Goal: Information Seeking & Learning: Learn about a topic

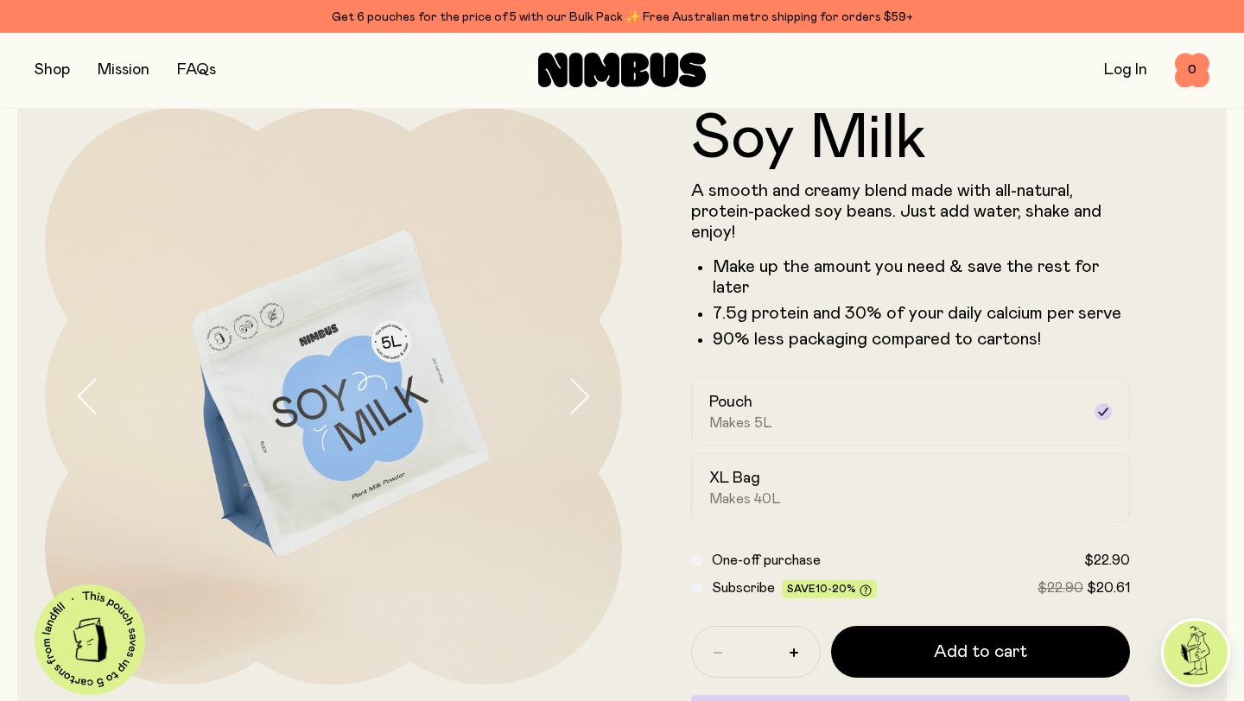
scroll to position [50, 0]
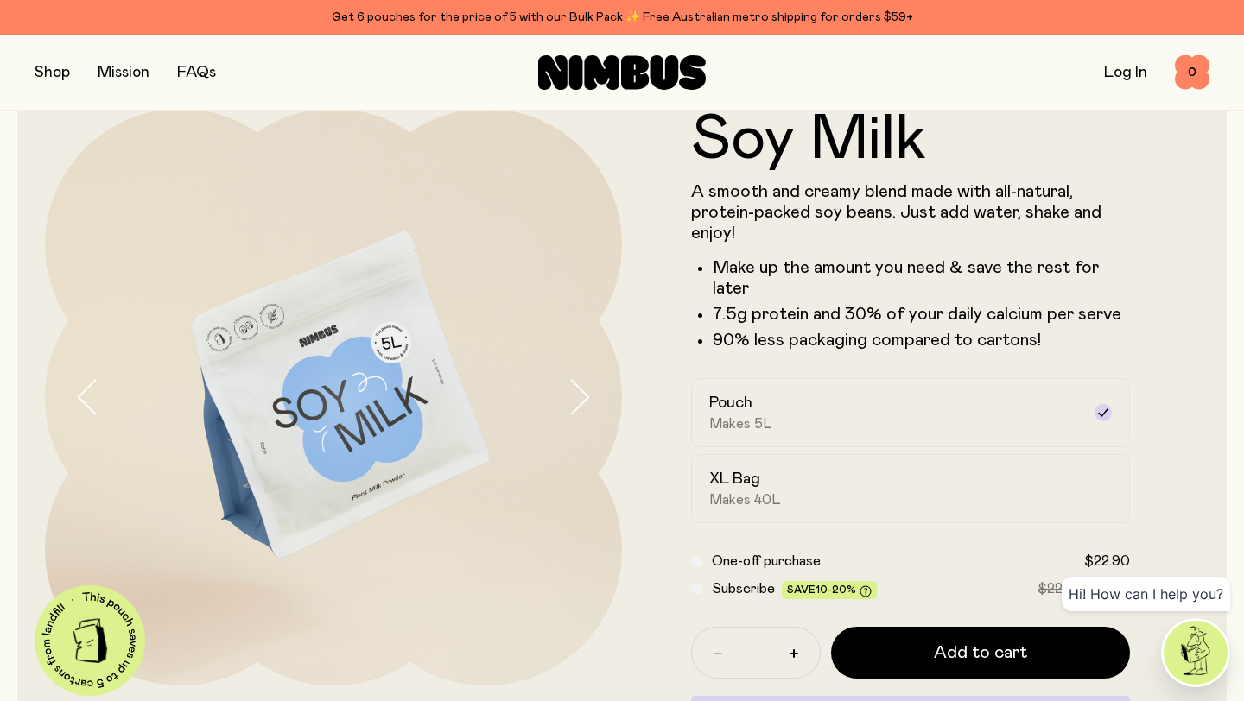
click at [574, 399] on icon "button" at bounding box center [579, 397] width 24 height 36
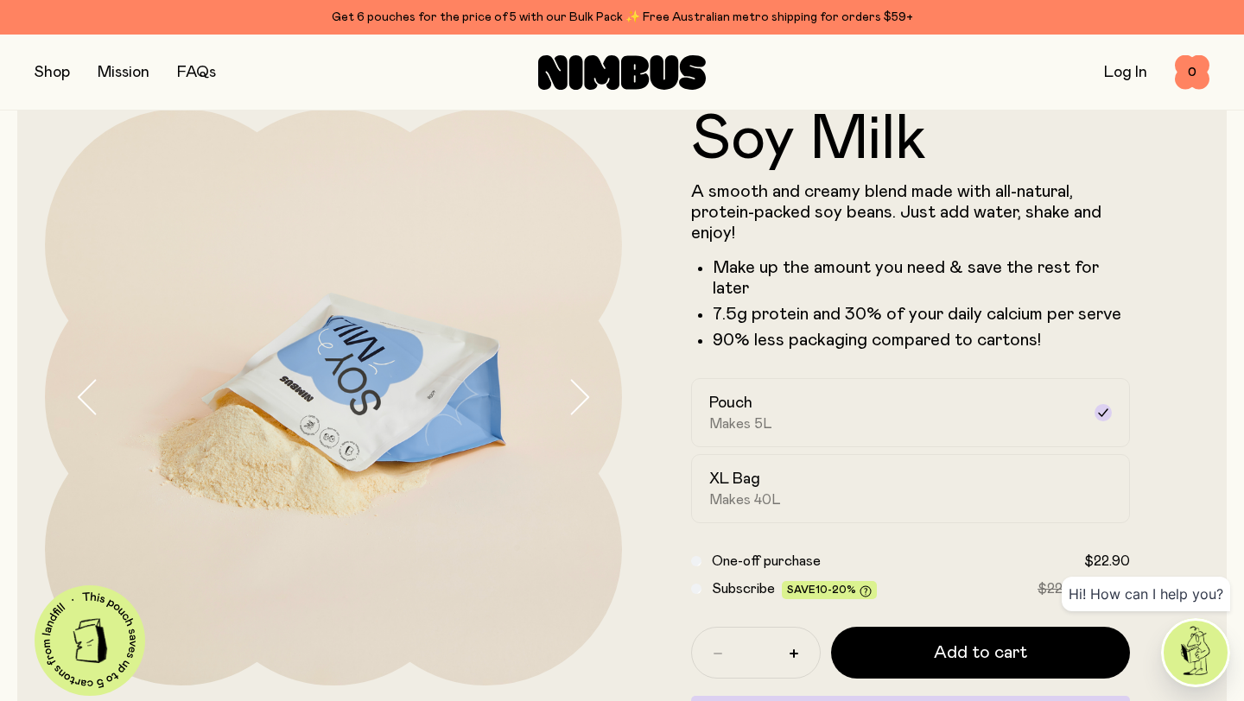
click at [574, 399] on icon "button" at bounding box center [579, 397] width 24 height 36
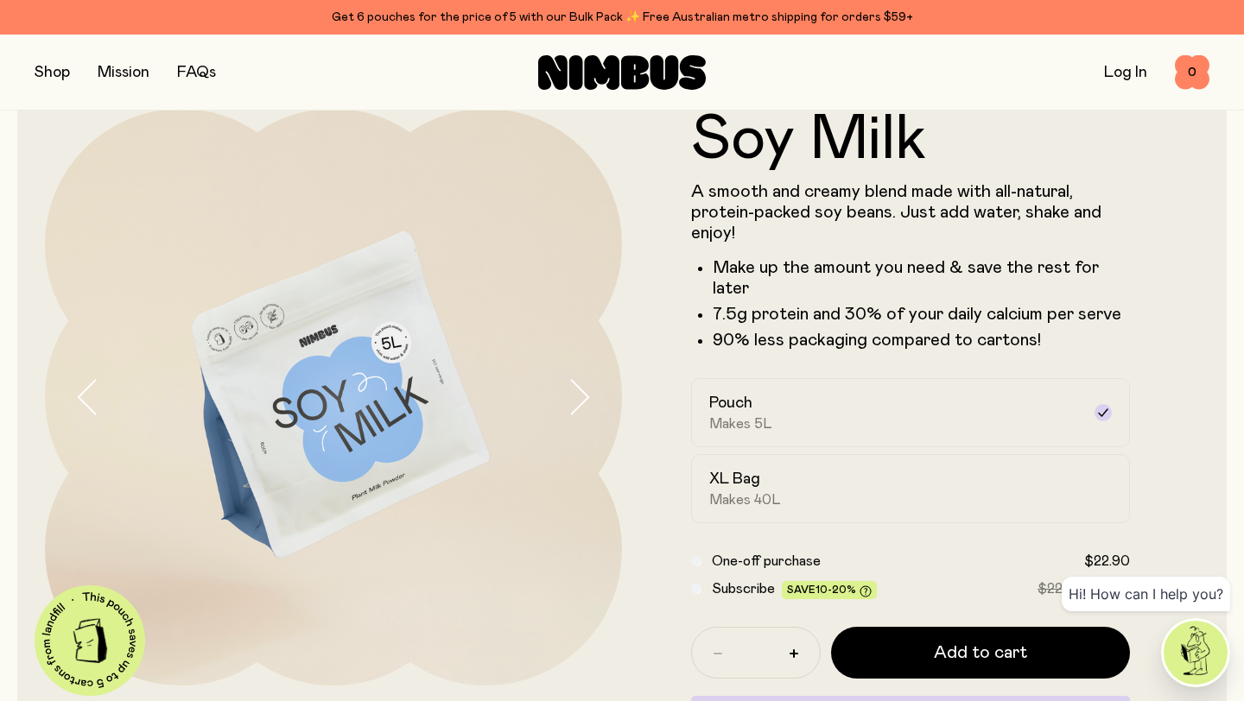
click at [574, 399] on icon "button" at bounding box center [579, 397] width 24 height 36
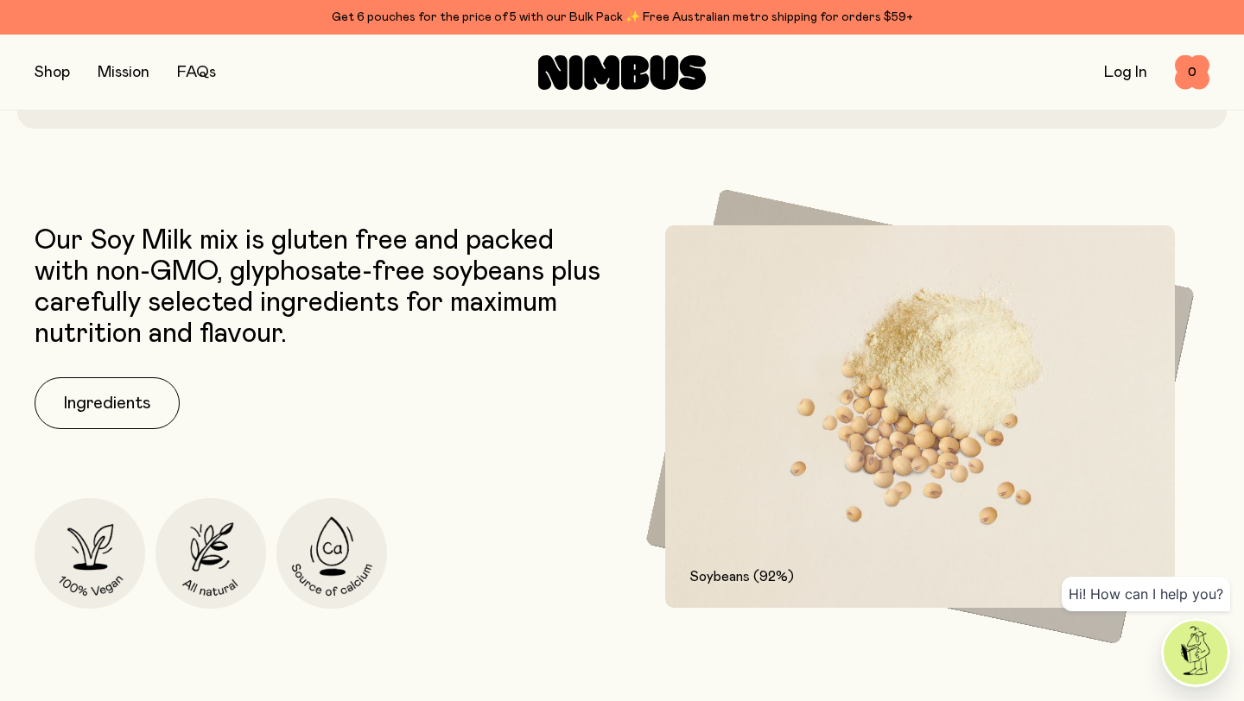
scroll to position [538, 0]
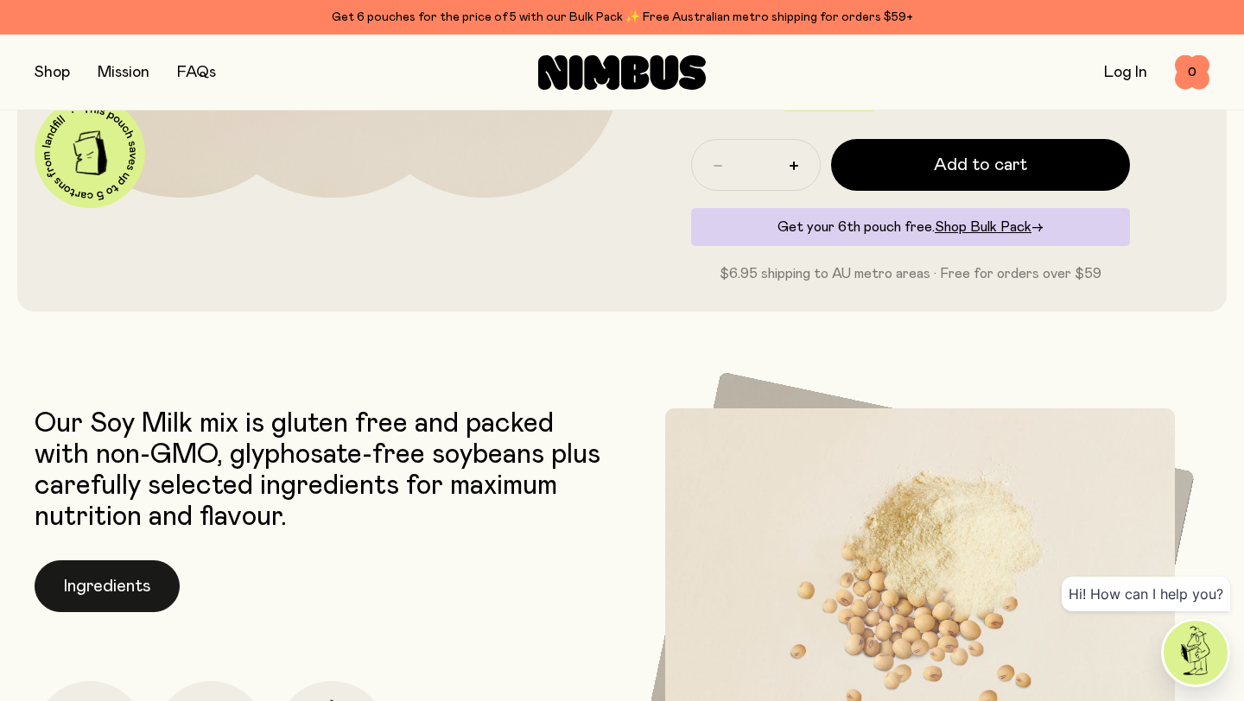
click at [143, 595] on button "Ingredients" at bounding box center [107, 586] width 145 height 52
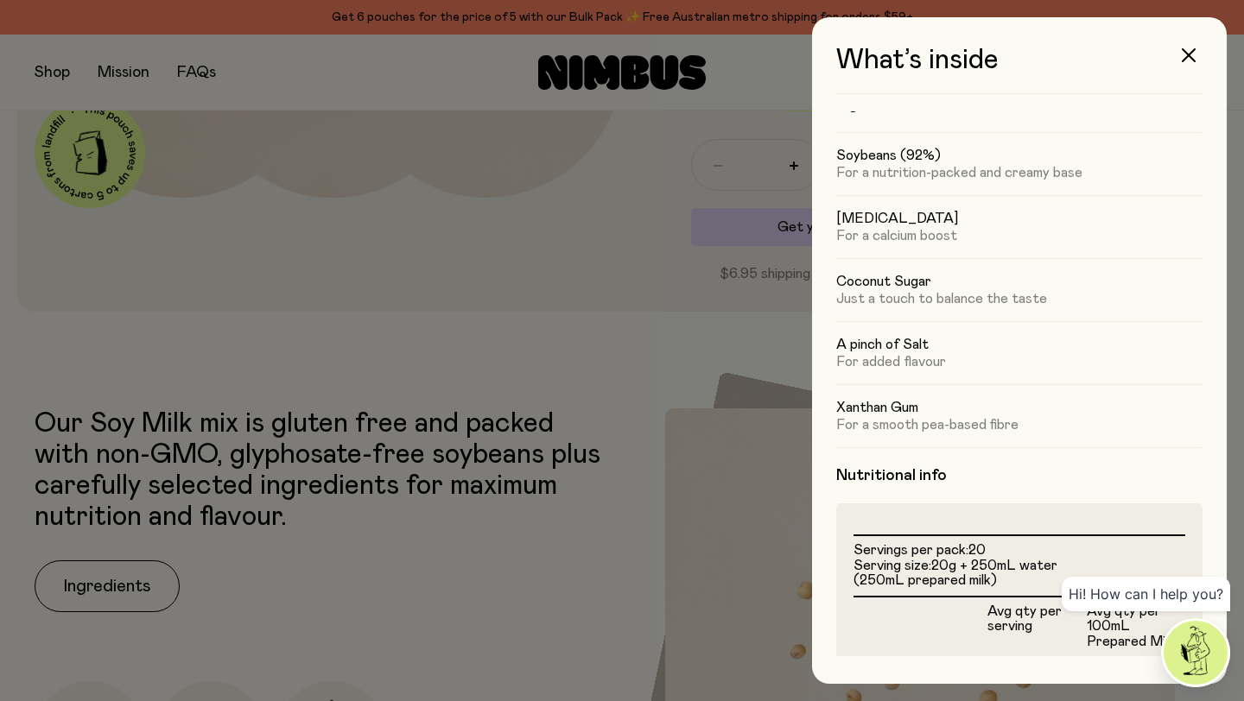
scroll to position [46, 0]
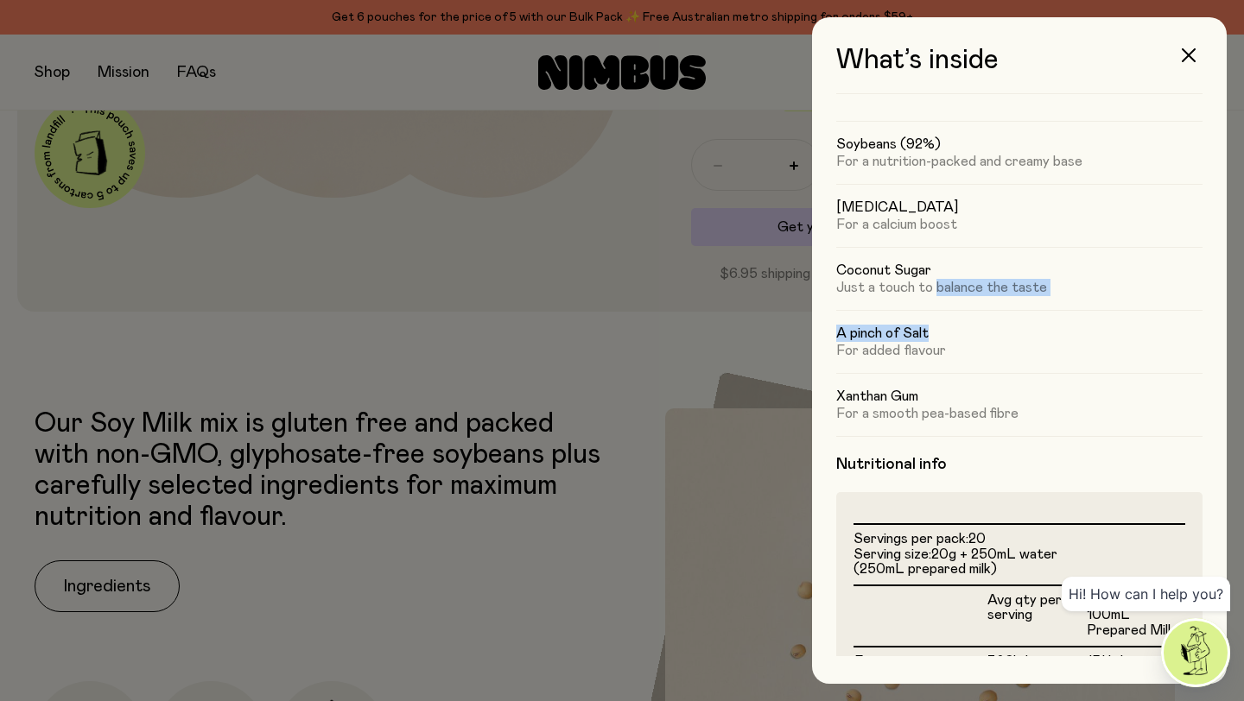
drag, startPoint x: 934, startPoint y: 288, endPoint x: 962, endPoint y: 335, distance: 55.4
click at [962, 335] on div "Soybeans (92%) For a nutrition-packed and creamy base [MEDICAL_DATA] For a calc…" at bounding box center [1019, 278] width 366 height 315
click at [962, 335] on h5 "A pinch of Salt" at bounding box center [1019, 333] width 366 height 17
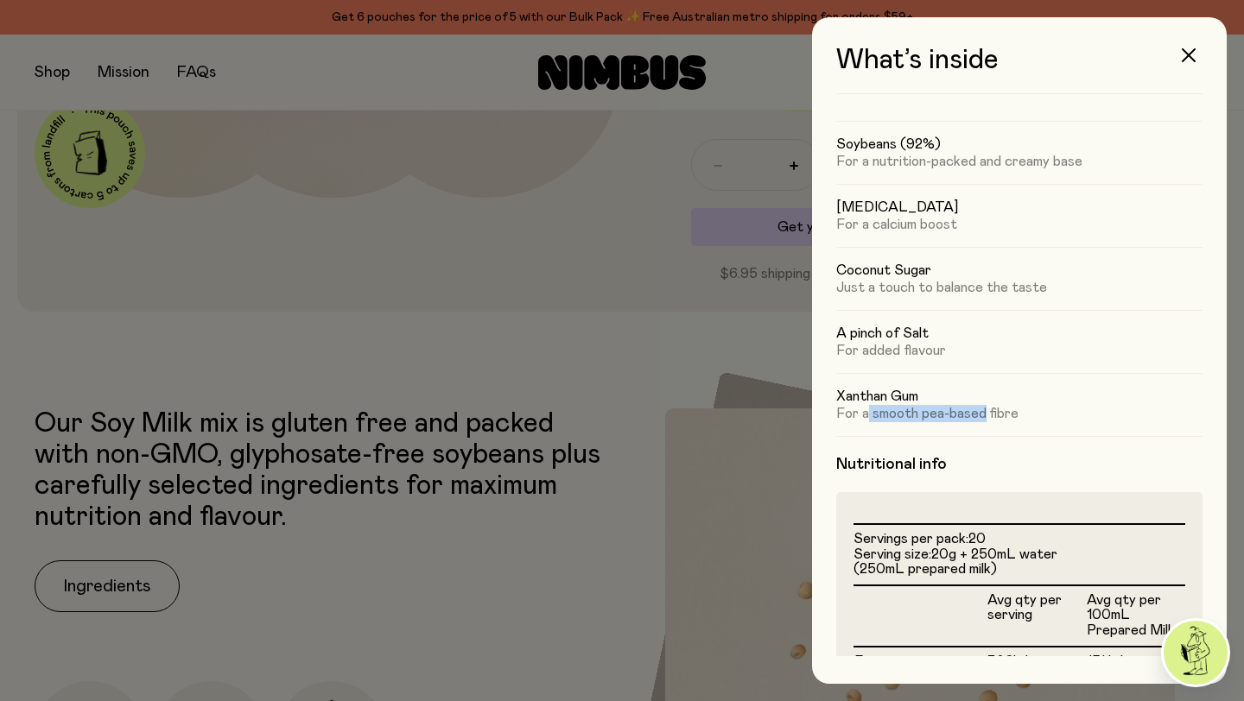
drag, startPoint x: 985, startPoint y: 418, endPoint x: 865, endPoint y: 409, distance: 120.3
click at [865, 409] on p "For a smooth pea-based fibre" at bounding box center [1019, 413] width 366 height 17
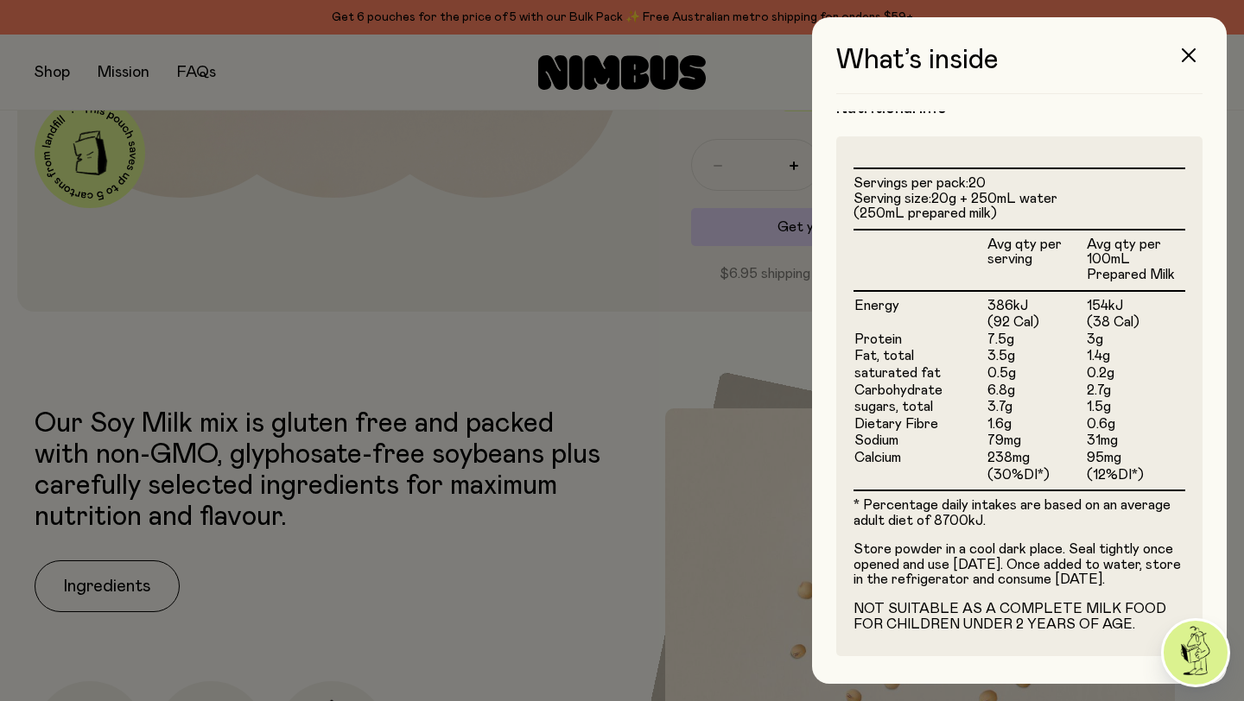
scroll to position [0, 0]
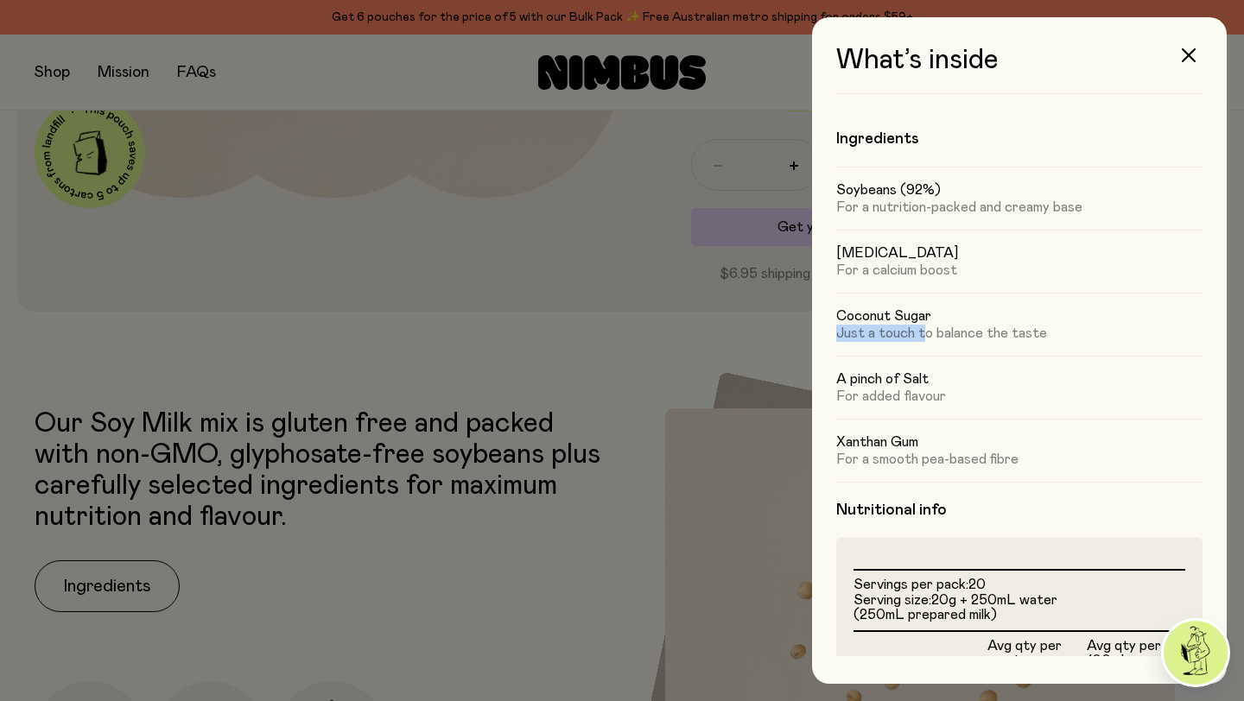
drag, startPoint x: 927, startPoint y: 330, endPoint x: 944, endPoint y: 320, distance: 19.7
click at [944, 356] on div "Coconut Sugar Just a touch to balance the taste" at bounding box center [1019, 387] width 366 height 63
click at [976, 325] on p "Just a touch to balance the taste" at bounding box center [1019, 333] width 366 height 17
drag, startPoint x: 923, startPoint y: 396, endPoint x: 868, endPoint y: 399, distance: 55.3
click at [867, 399] on p "For added flavour" at bounding box center [1019, 396] width 366 height 17
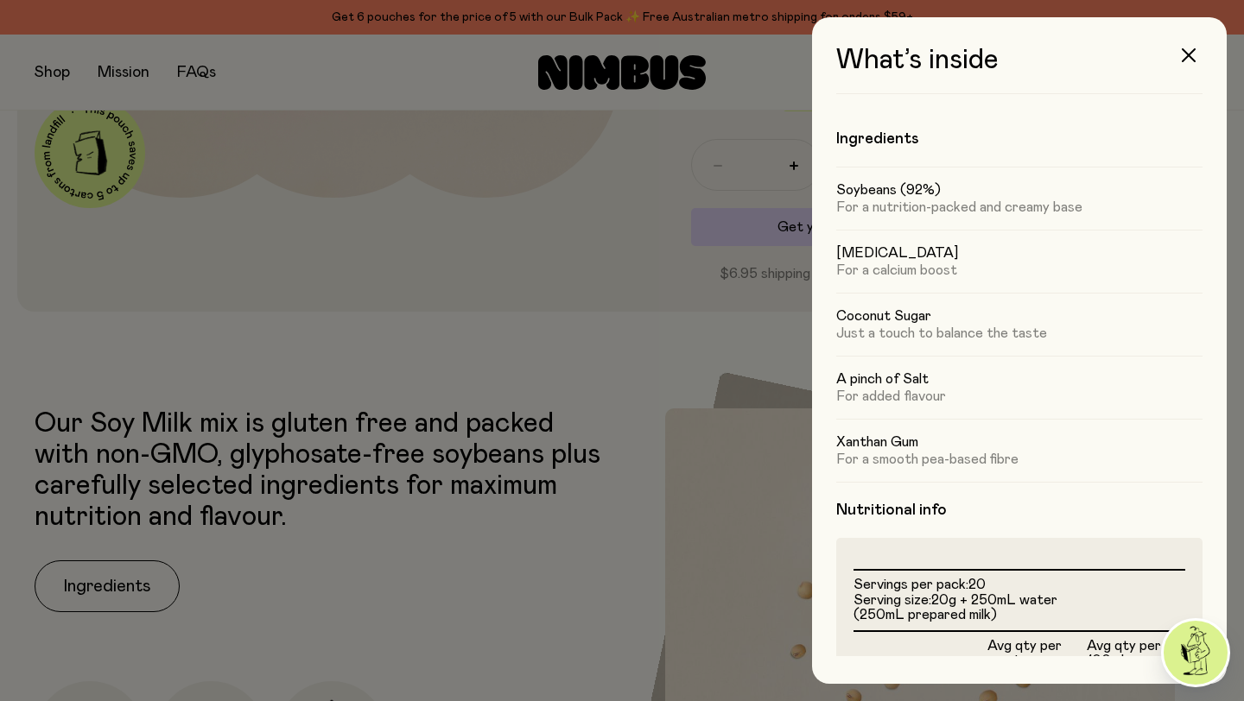
click at [997, 458] on p "For a smooth pea-based fibre" at bounding box center [1019, 459] width 366 height 17
drag, startPoint x: 1041, startPoint y: 446, endPoint x: 1001, endPoint y: 435, distance: 41.3
click at [998, 435] on h5 "Xanthan Gum" at bounding box center [1019, 442] width 366 height 17
click at [1194, 60] on icon "button" at bounding box center [1188, 55] width 14 height 14
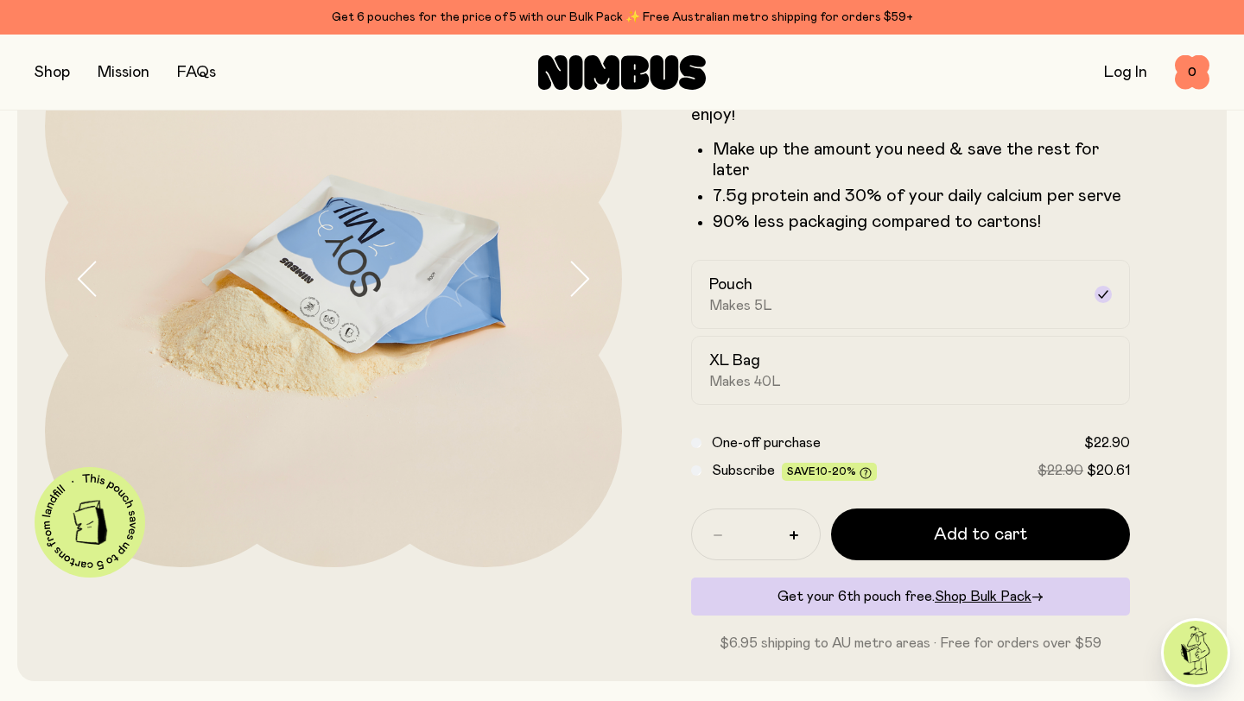
scroll to position [79, 0]
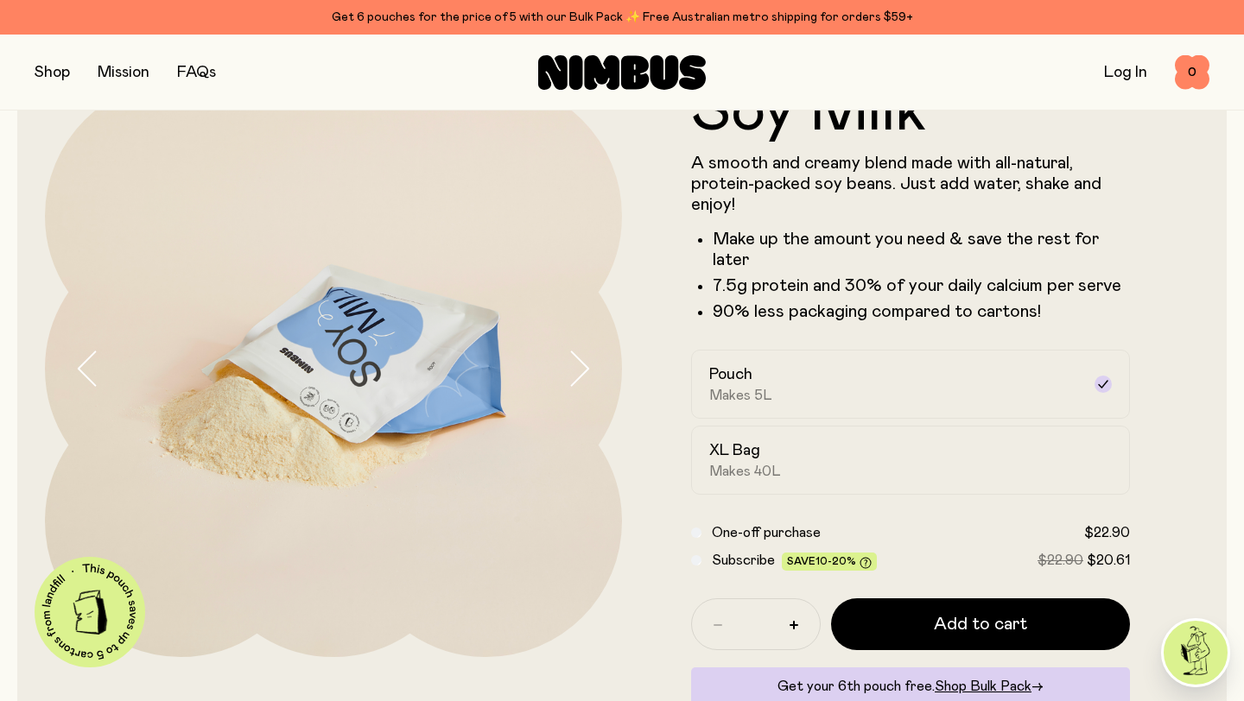
click at [566, 383] on img at bounding box center [333, 368] width 577 height 577
click at [563, 358] on img at bounding box center [333, 368] width 577 height 577
click at [591, 362] on button "button" at bounding box center [594, 368] width 55 height 577
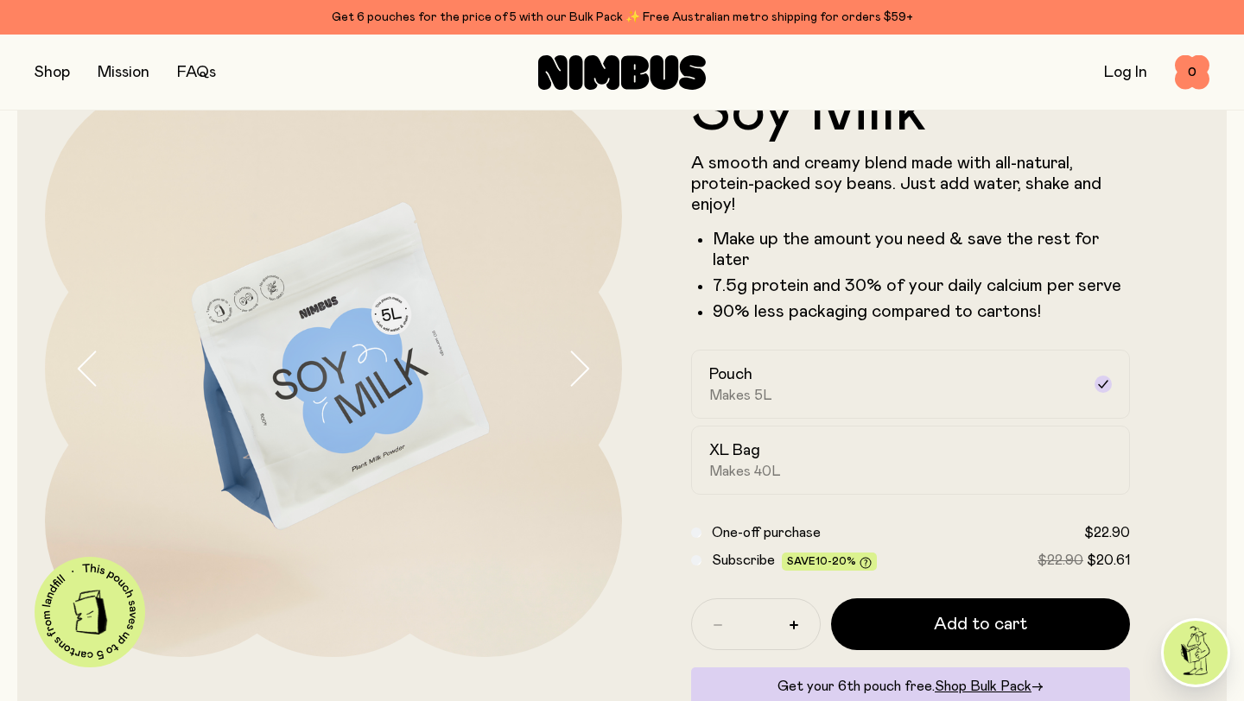
click at [591, 363] on button "button" at bounding box center [594, 368] width 55 height 577
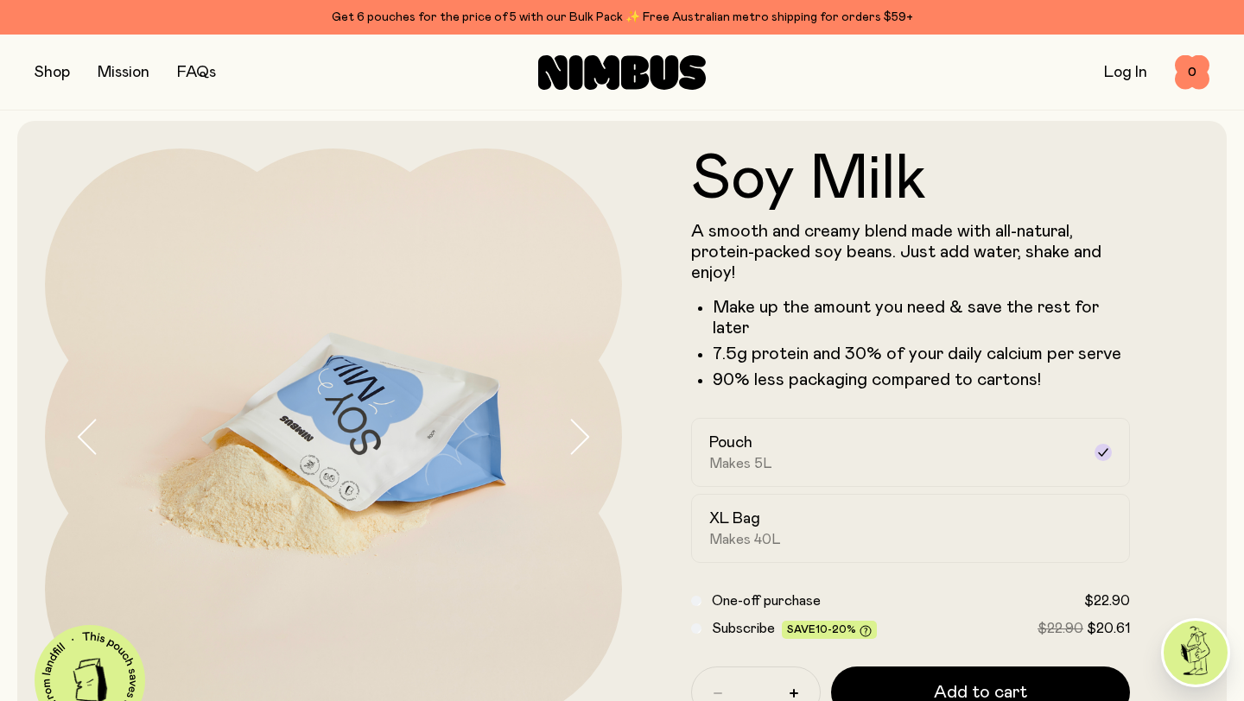
scroll to position [0, 0]
